Goal: Transaction & Acquisition: Purchase product/service

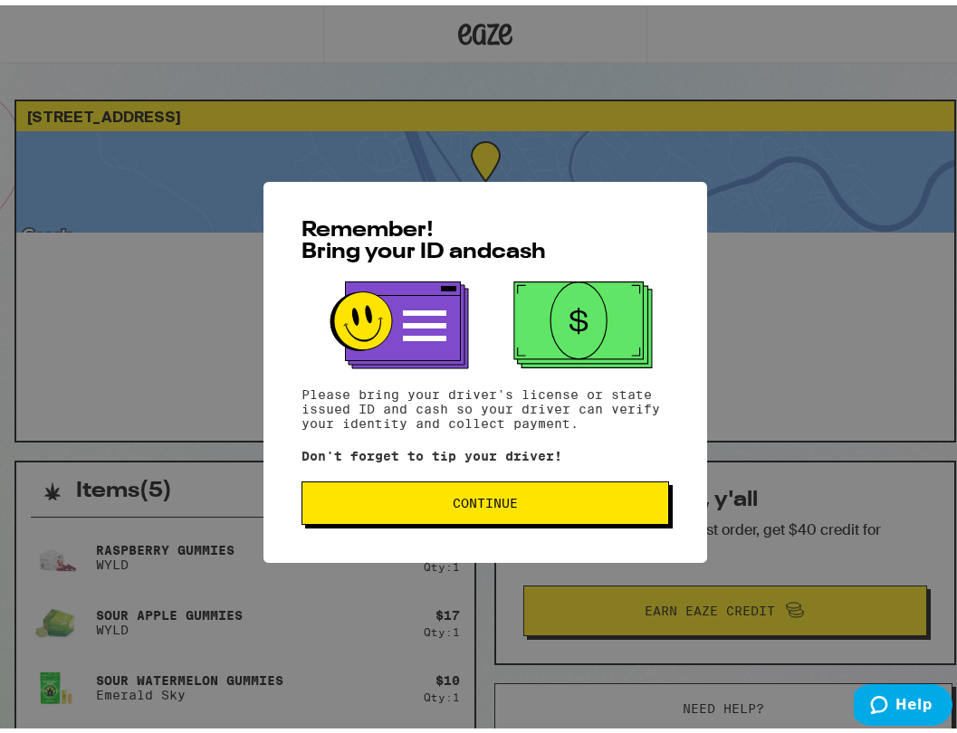
click at [503, 512] on button "Continue" at bounding box center [484, 497] width 367 height 43
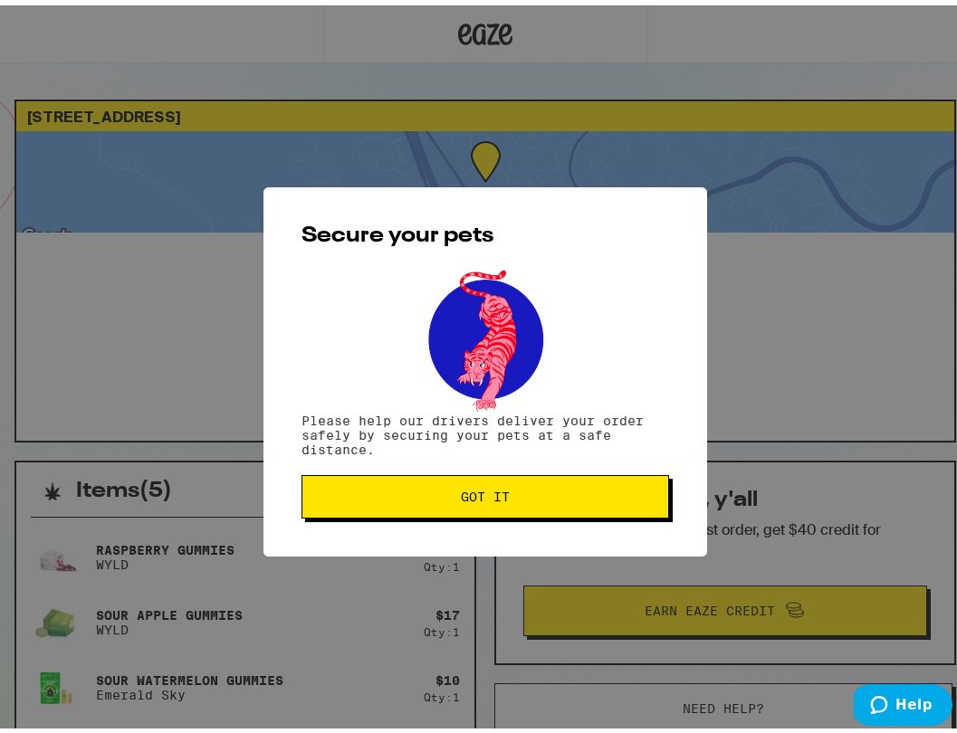
click at [504, 508] on button "Got it" at bounding box center [484, 491] width 367 height 43
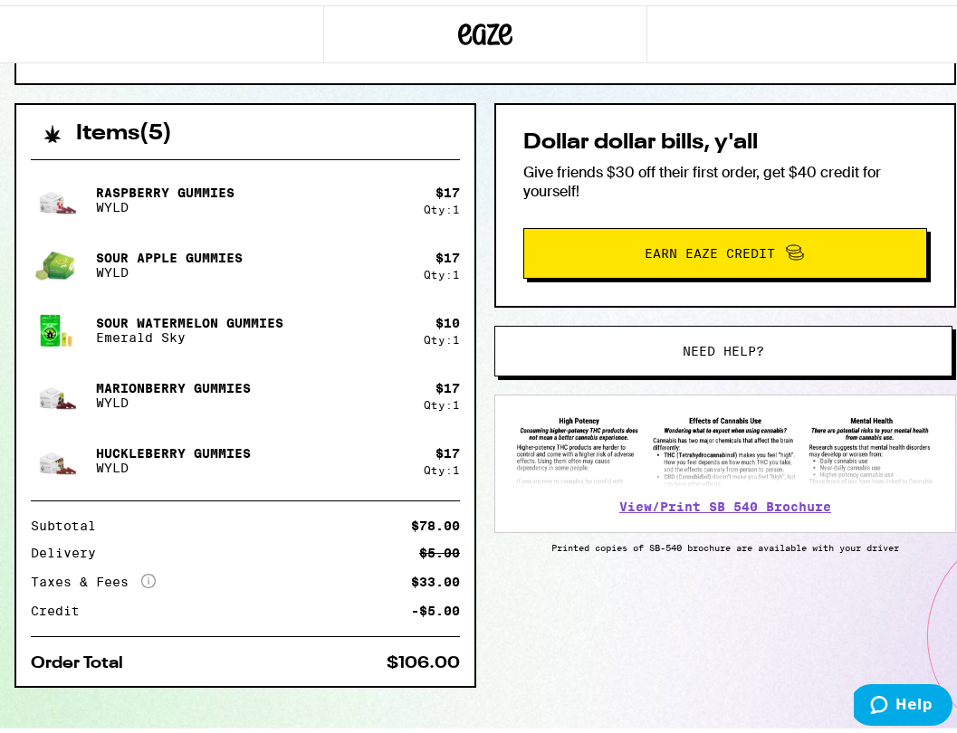
scroll to position [361, 0]
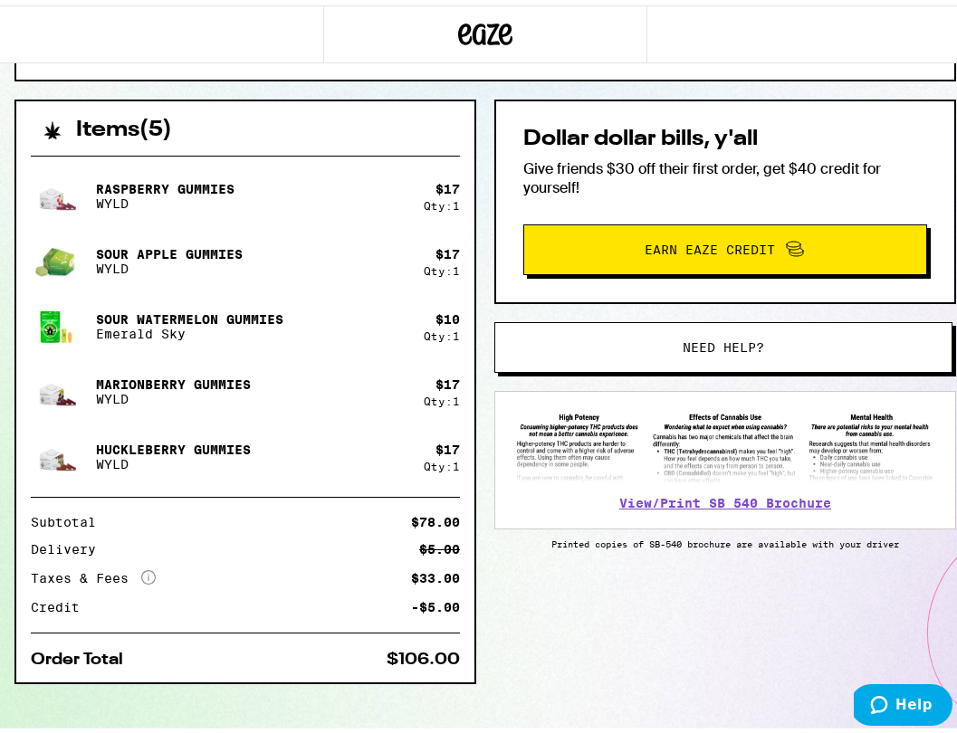
click at [697, 358] on button "Need help?" at bounding box center [723, 342] width 458 height 51
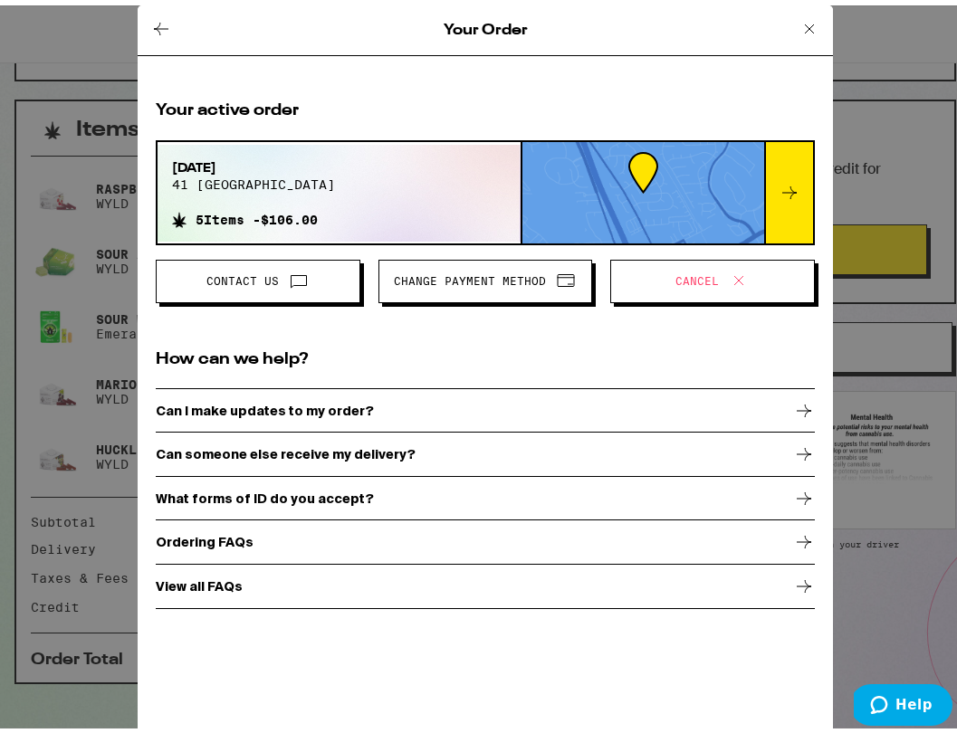
click at [706, 271] on span "Cancel" at bounding box center [696, 276] width 43 height 11
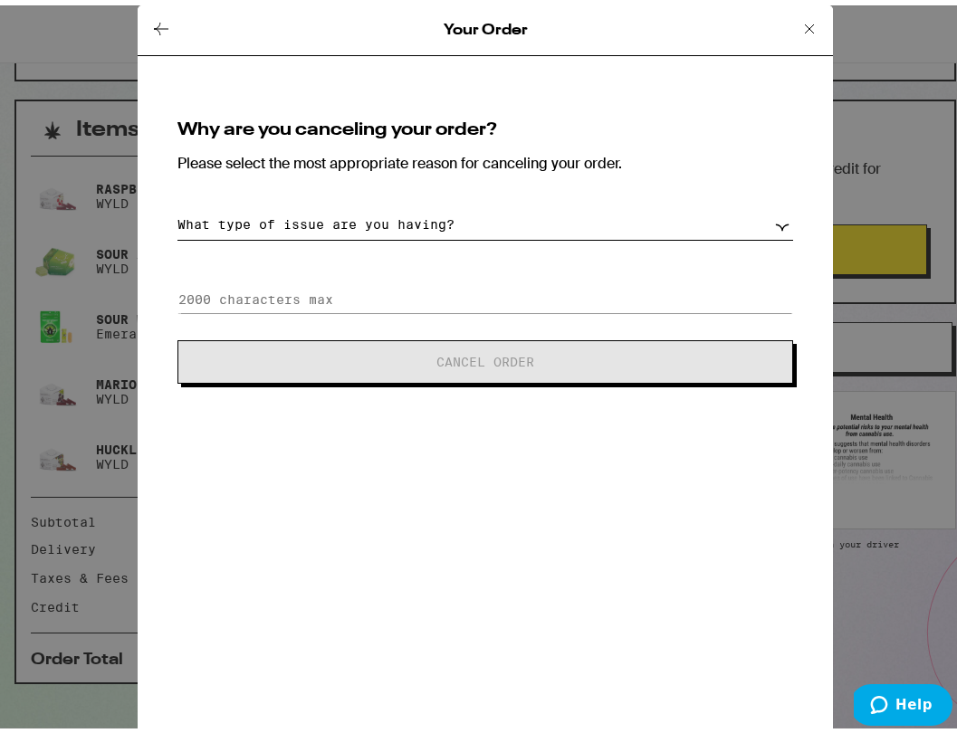
select select "unable-receive-order"
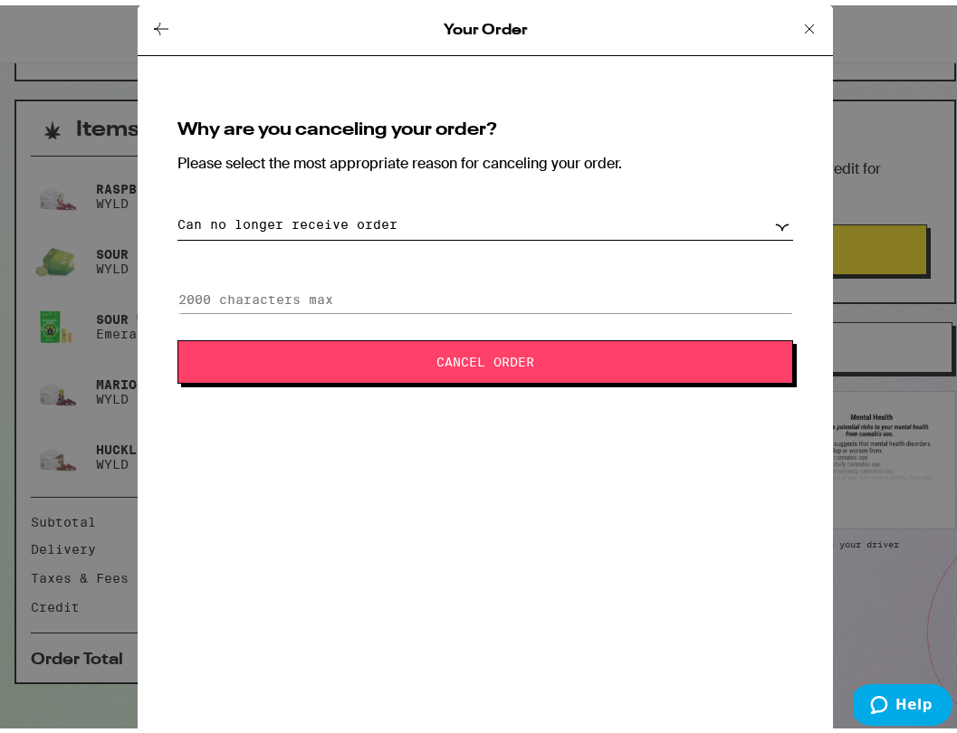
click at [458, 358] on span "Cancel Order" at bounding box center [485, 356] width 98 height 13
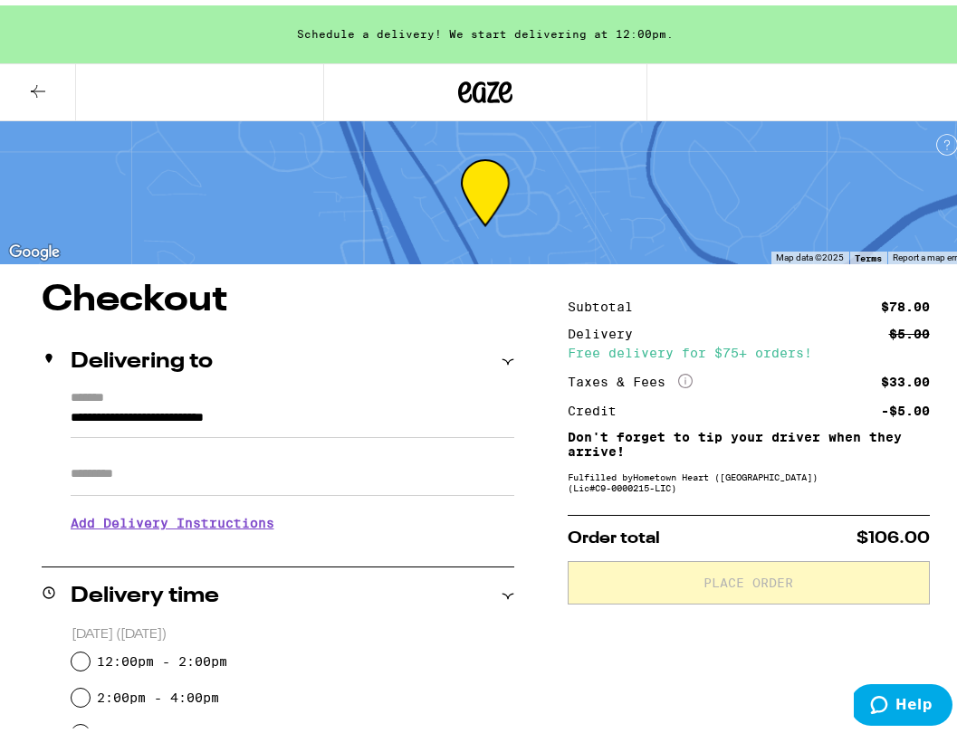
scroll to position [17, 0]
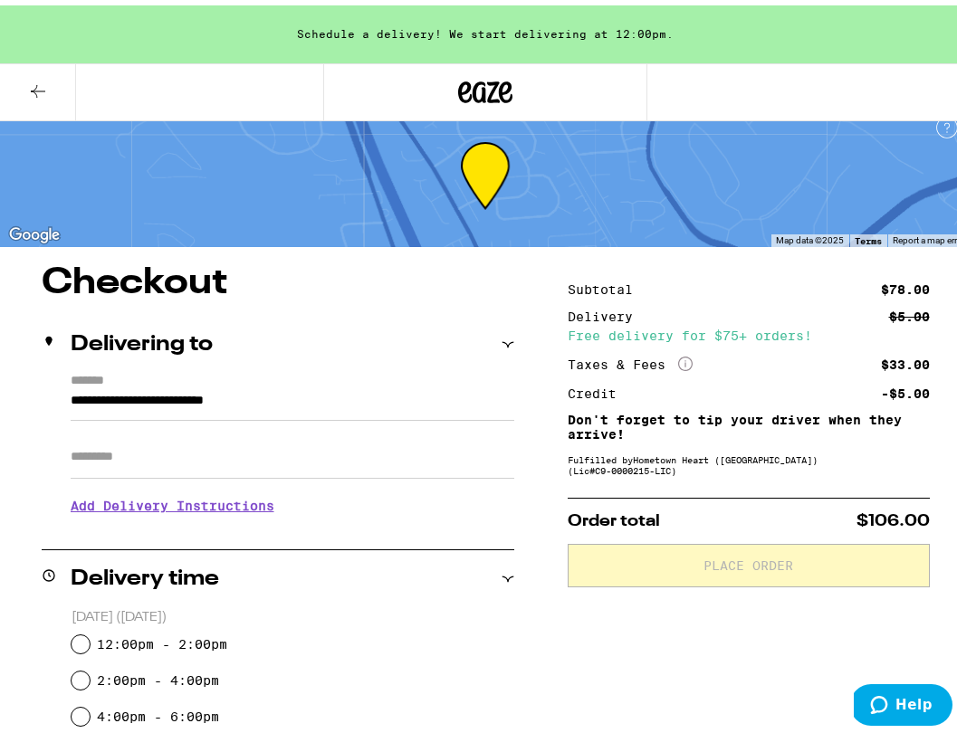
click at [482, 367] on div "Delivering to" at bounding box center [278, 339] width 472 height 58
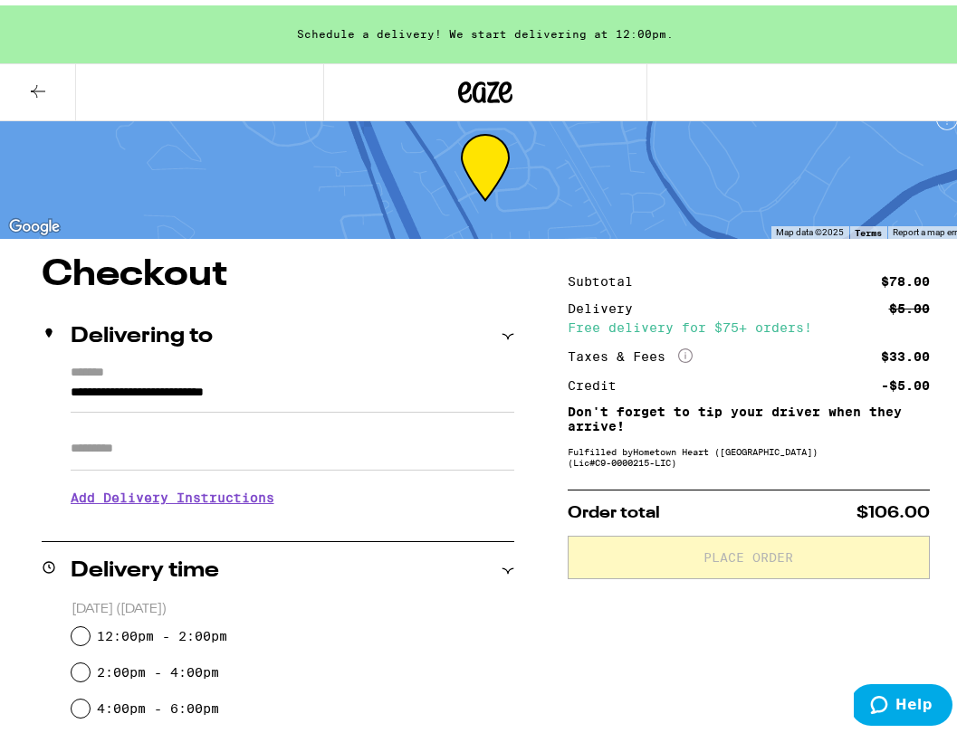
scroll to position [37, 0]
